Goal: Information Seeking & Learning: Learn about a topic

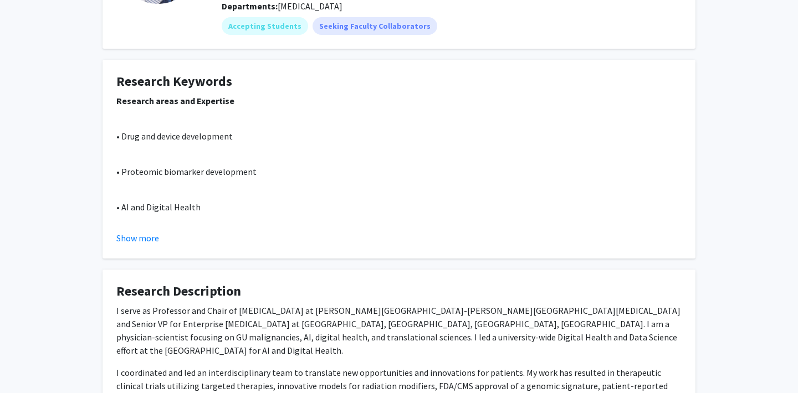
scroll to position [142, 0]
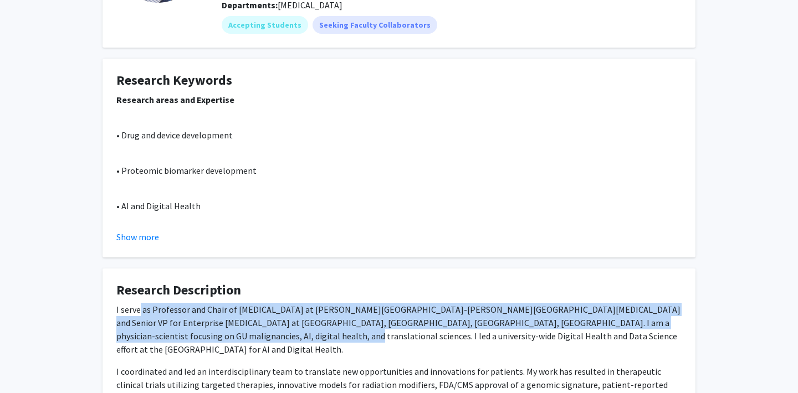
drag, startPoint x: 140, startPoint y: 310, endPoint x: 187, endPoint y: 332, distance: 51.6
click at [187, 332] on p "I serve as Professor and Chair of [MEDICAL_DATA] at [PERSON_NAME][GEOGRAPHIC_DA…" at bounding box center [398, 329] width 565 height 53
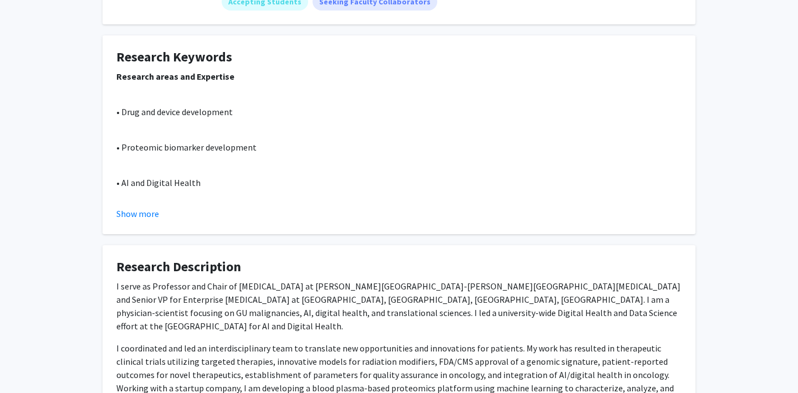
click at [187, 342] on p "I coordinated and led an interdisciplinary team to translate new opportunities …" at bounding box center [398, 375] width 565 height 66
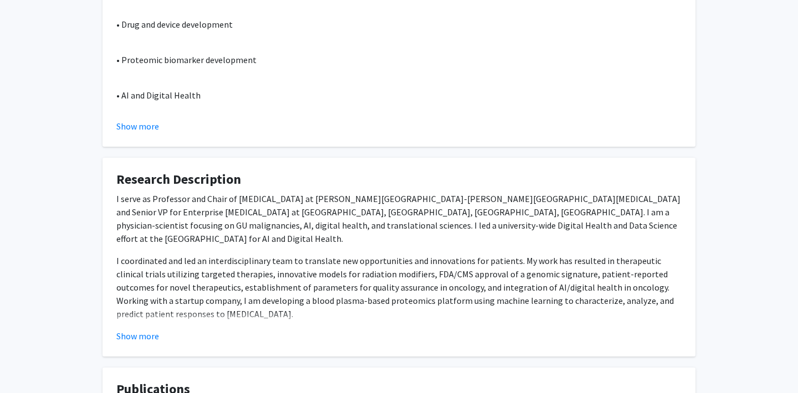
scroll to position [255, 0]
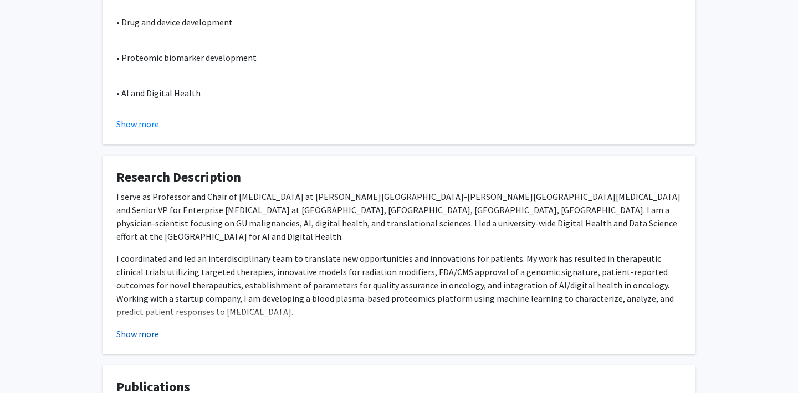
click at [150, 339] on button "Show more" at bounding box center [137, 333] width 43 height 13
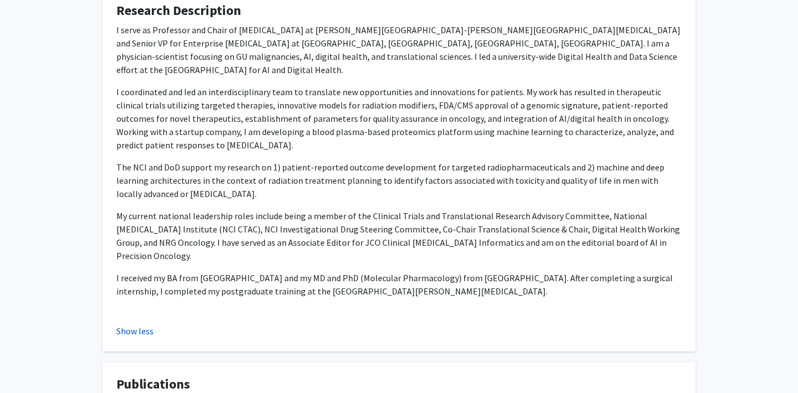
scroll to position [423, 0]
drag, startPoint x: 204, startPoint y: 241, endPoint x: 246, endPoint y: 275, distance: 53.9
click at [246, 275] on div "I serve as Professor and Chair of [MEDICAL_DATA] at [PERSON_NAME][GEOGRAPHIC_DA…" at bounding box center [398, 170] width 565 height 297
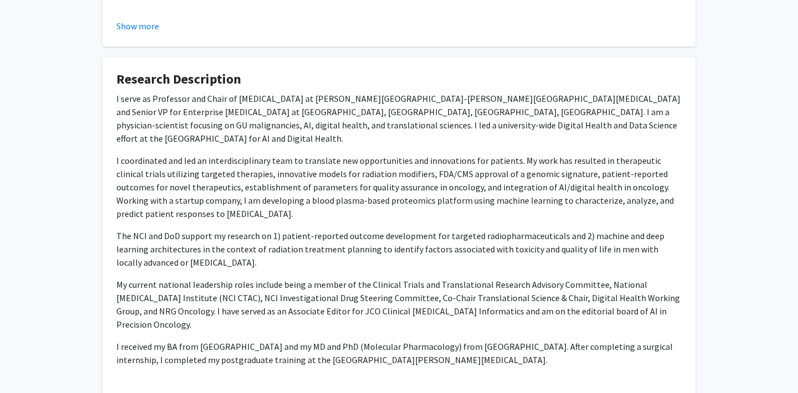
scroll to position [0, 0]
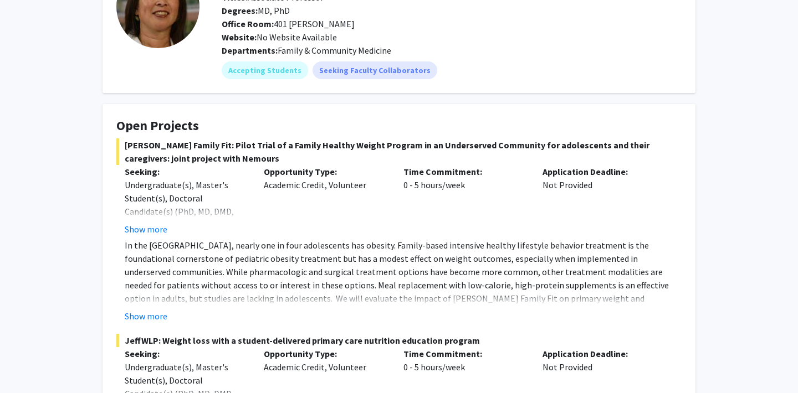
scroll to position [98, 0]
click at [148, 232] on button "Show more" at bounding box center [146, 228] width 43 height 13
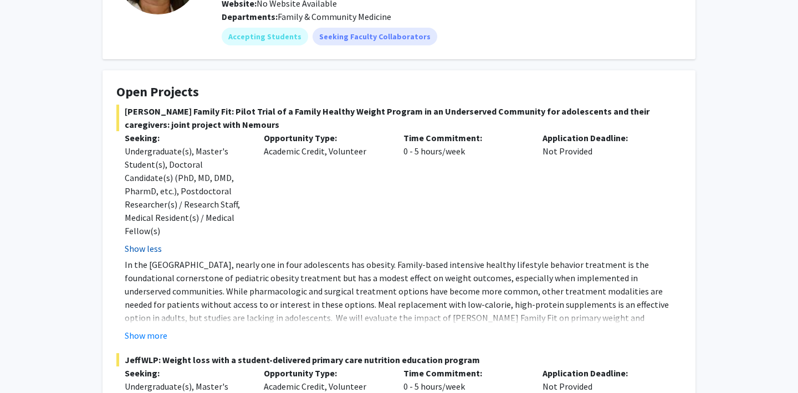
scroll to position [139, 0]
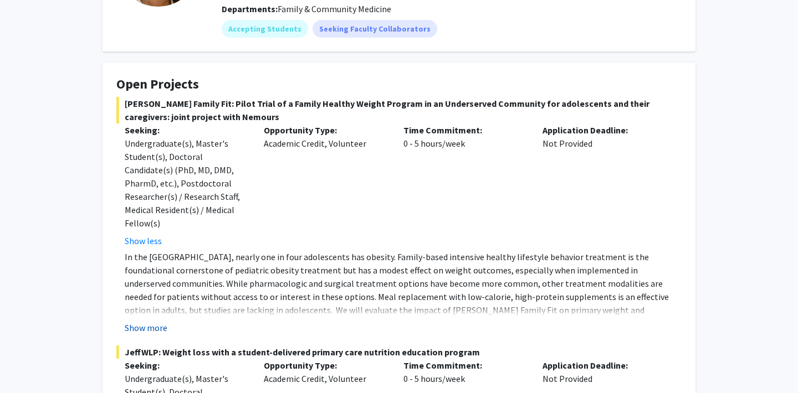
click at [139, 323] on button "Show more" at bounding box center [146, 327] width 43 height 13
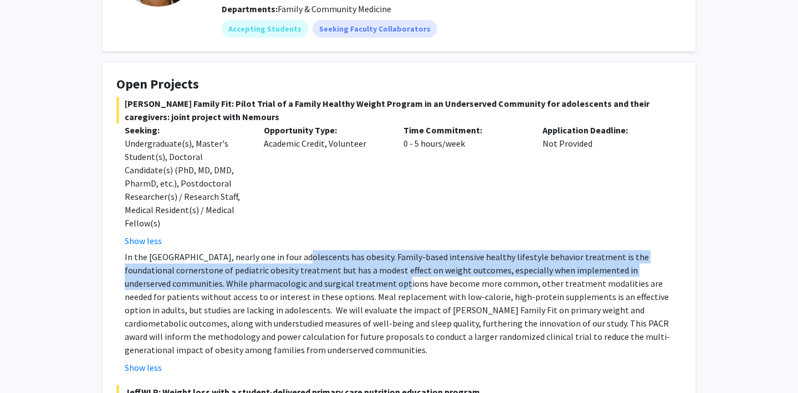
drag, startPoint x: 294, startPoint y: 260, endPoint x: 339, endPoint y: 284, distance: 51.6
click at [339, 284] on p "In the [GEOGRAPHIC_DATA], nearly one in four adolescents has obesity. Family-ba…" at bounding box center [403, 303] width 557 height 106
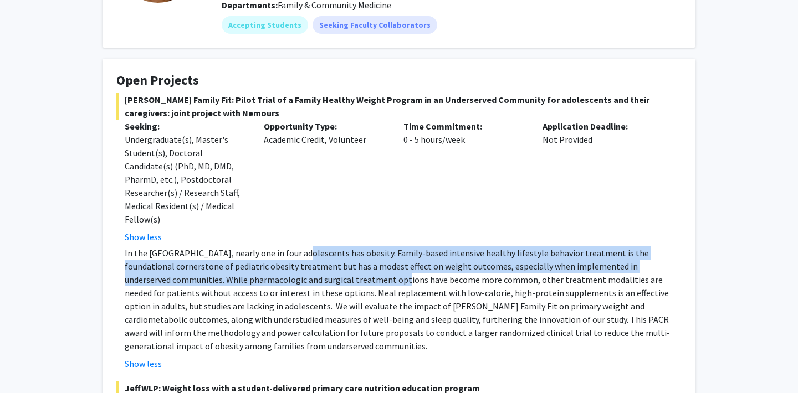
scroll to position [144, 0]
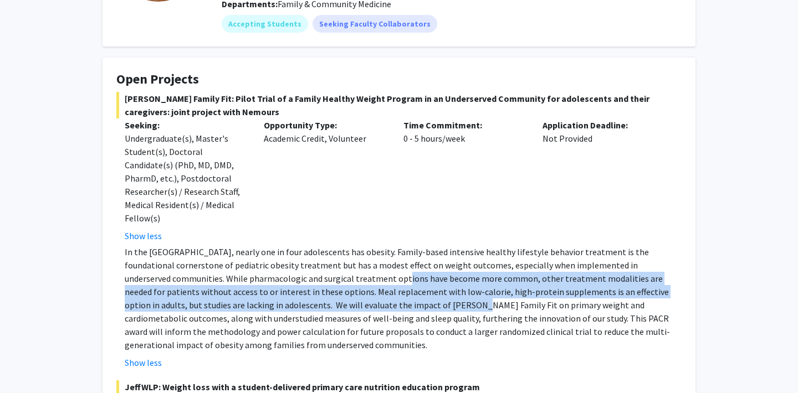
drag, startPoint x: 339, startPoint y: 285, endPoint x: 367, endPoint y: 307, distance: 35.5
click at [367, 307] on p "In the [GEOGRAPHIC_DATA], nearly one in four adolescents has obesity. Family-ba…" at bounding box center [403, 298] width 557 height 106
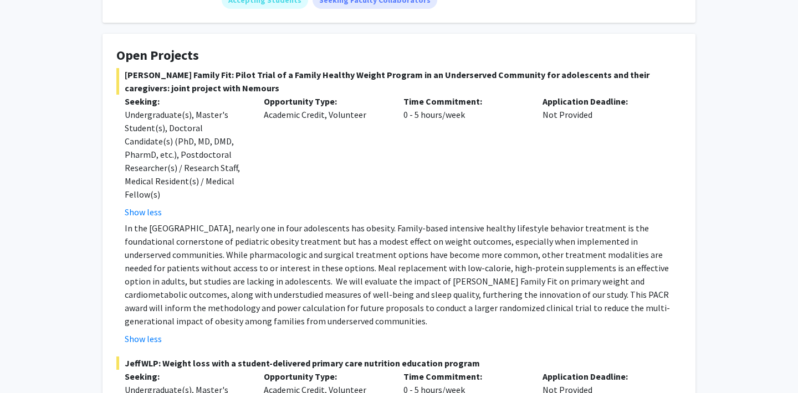
click at [367, 308] on p "In the [GEOGRAPHIC_DATA], nearly one in four adolescents has obesity. Family-ba…" at bounding box center [403, 275] width 557 height 106
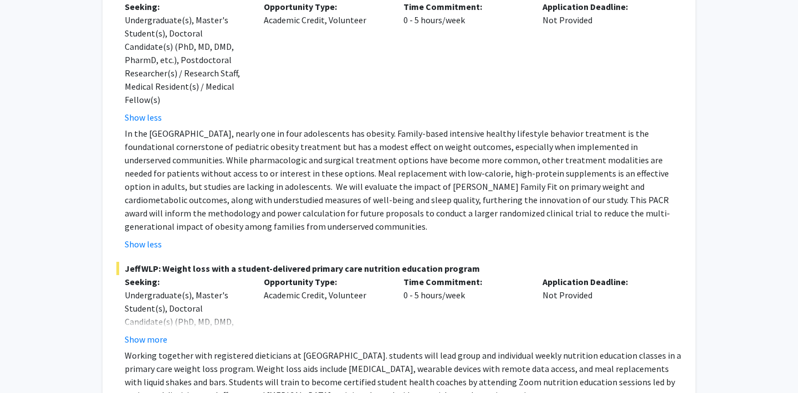
scroll to position [270, 0]
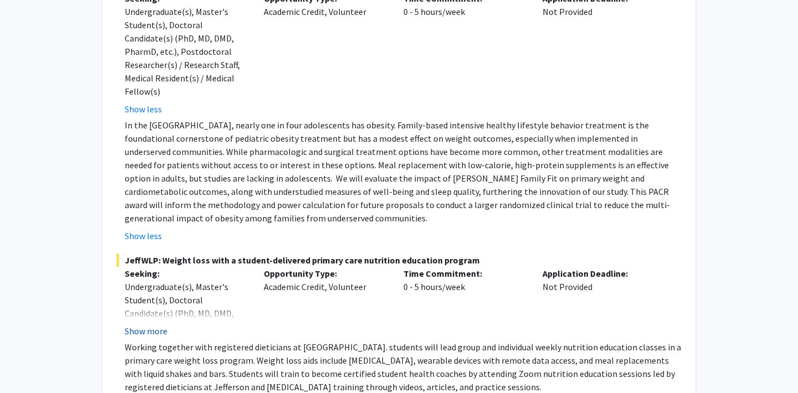
click at [141, 332] on button "Show more" at bounding box center [146, 331] width 43 height 13
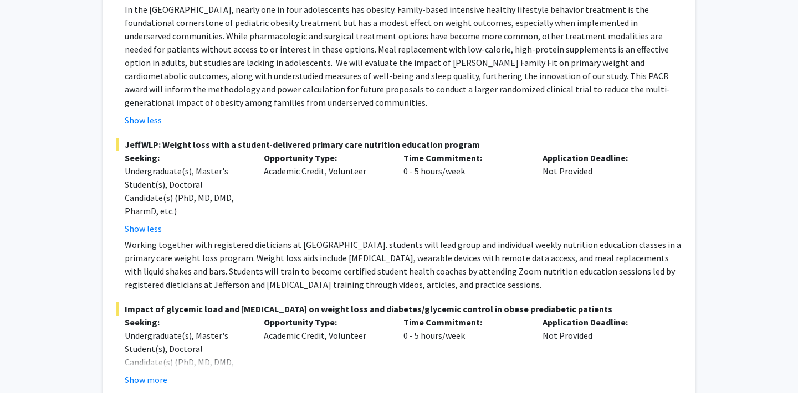
scroll to position [398, 0]
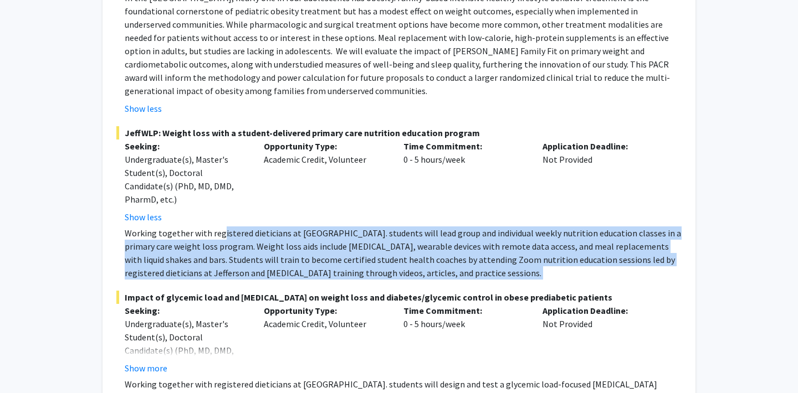
drag, startPoint x: 221, startPoint y: 231, endPoint x: 271, endPoint y: 284, distance: 72.9
click at [271, 266] on p "Working together with registered dieticians at [GEOGRAPHIC_DATA]. students will…" at bounding box center [403, 253] width 557 height 53
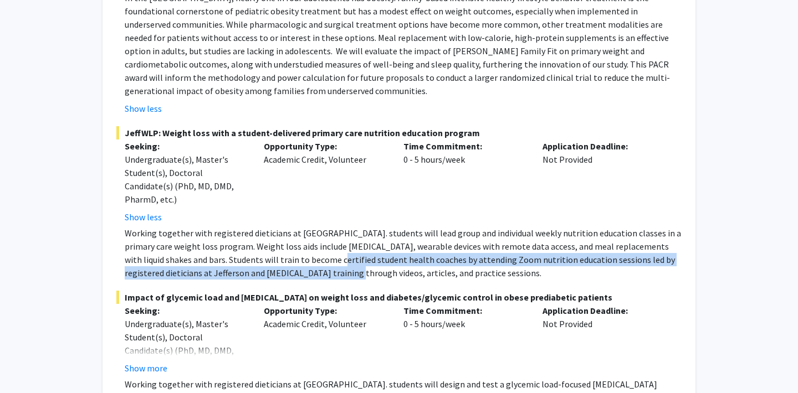
drag, startPoint x: 299, startPoint y: 275, endPoint x: 292, endPoint y: 256, distance: 20.5
click at [292, 256] on p "Working together with registered dieticians at [GEOGRAPHIC_DATA]. students will…" at bounding box center [403, 253] width 557 height 53
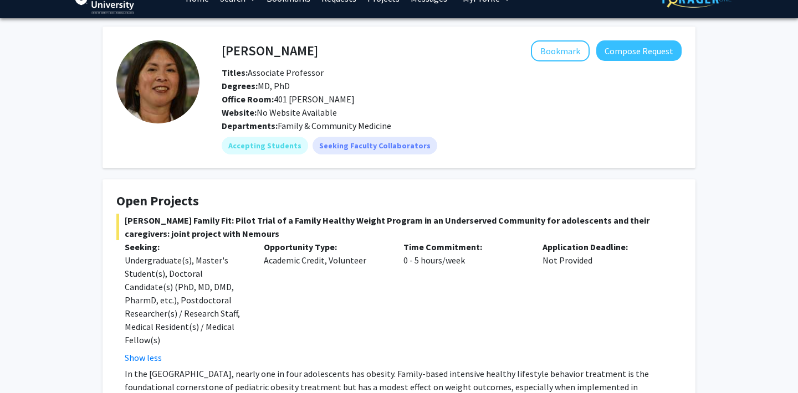
scroll to position [22, 0]
